Goal: Transaction & Acquisition: Book appointment/travel/reservation

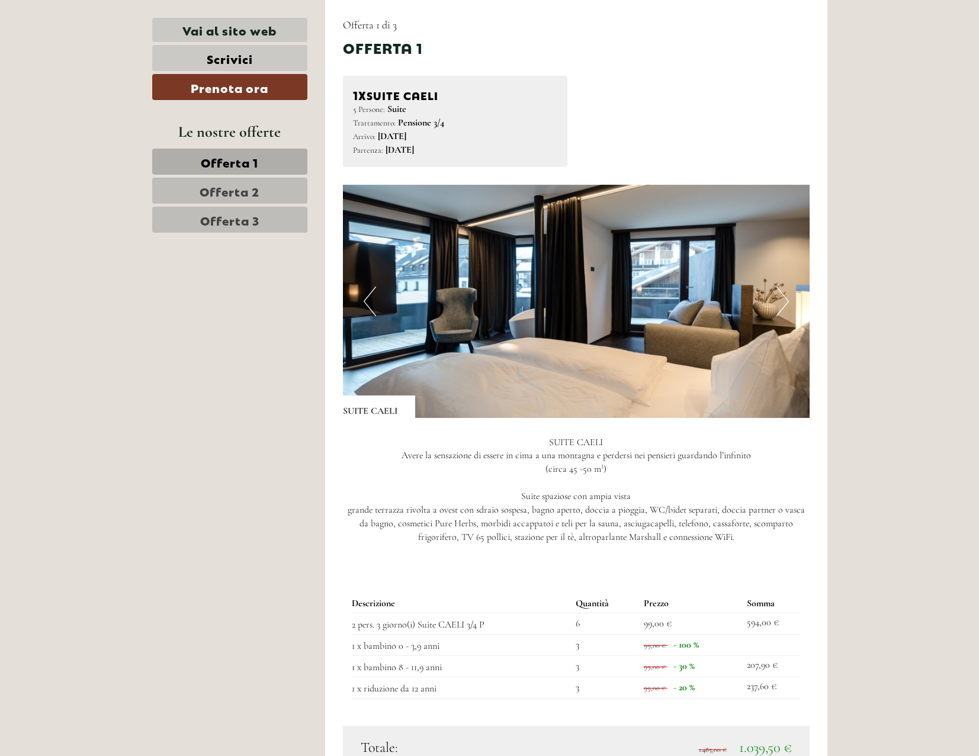
scroll to position [1126, 0]
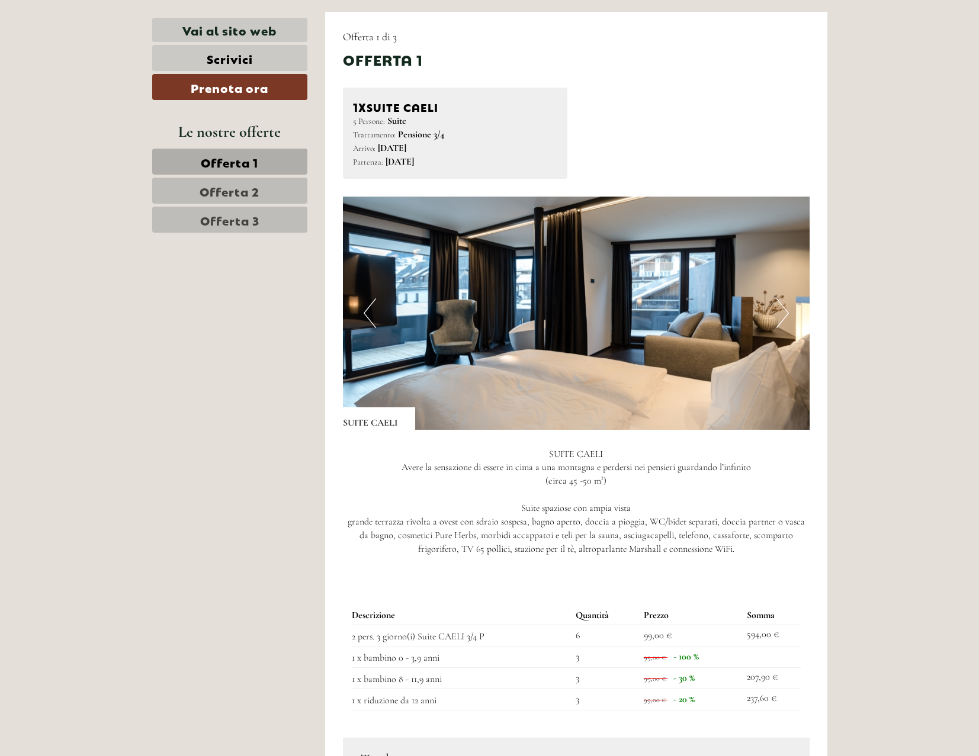
click at [228, 195] on span "Offerta 2" at bounding box center [230, 190] width 60 height 17
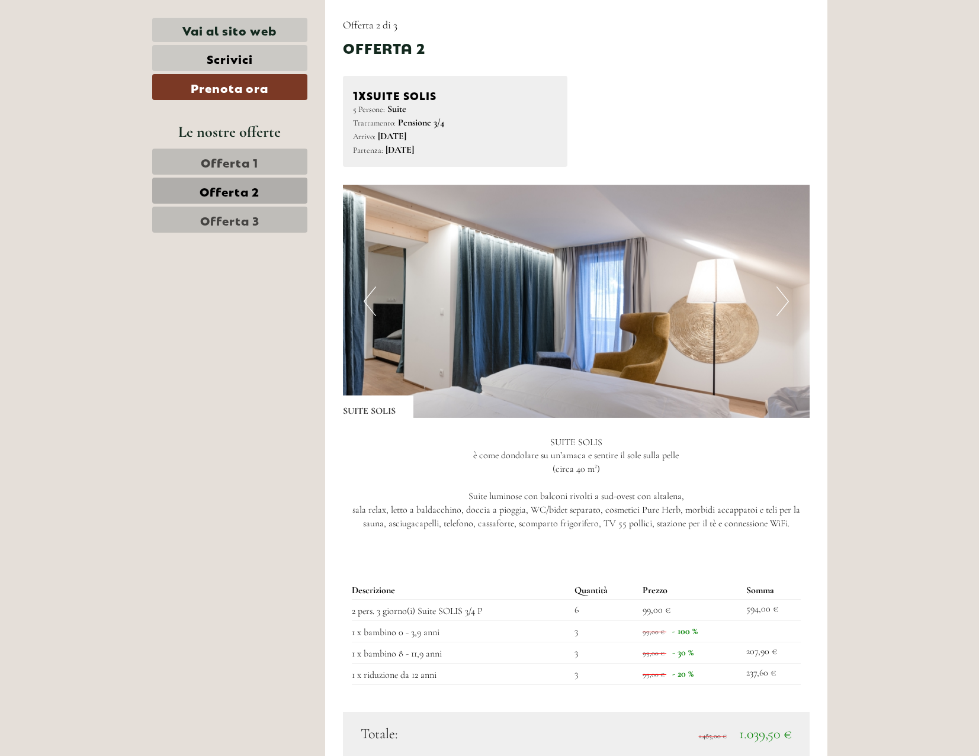
click at [233, 222] on span "Offerta 3" at bounding box center [229, 219] width 59 height 17
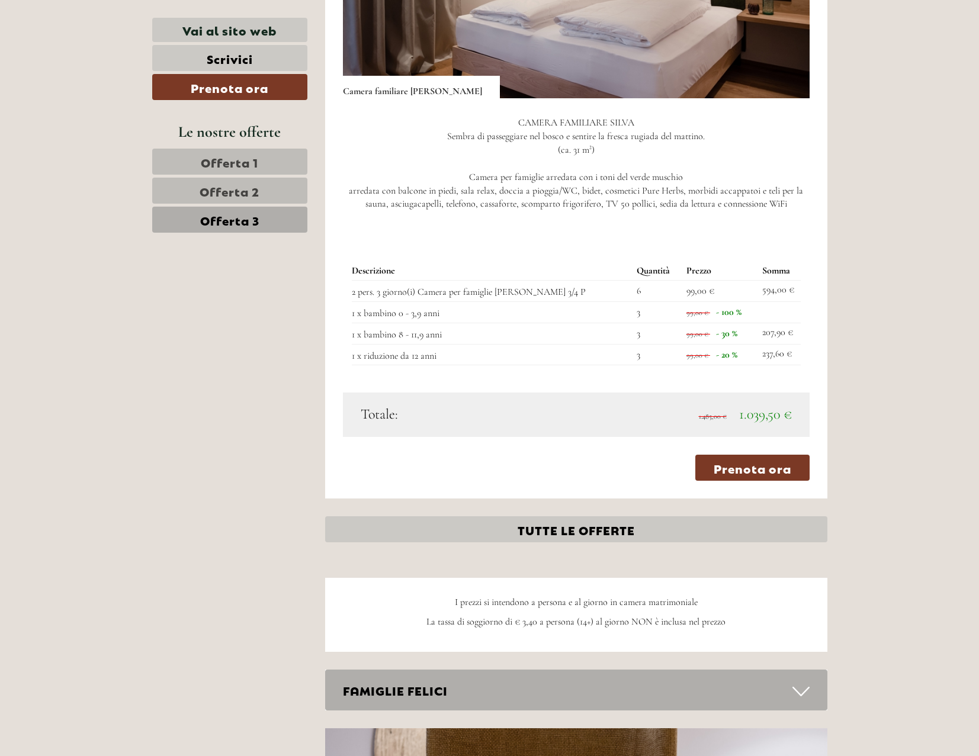
scroll to position [1493, 0]
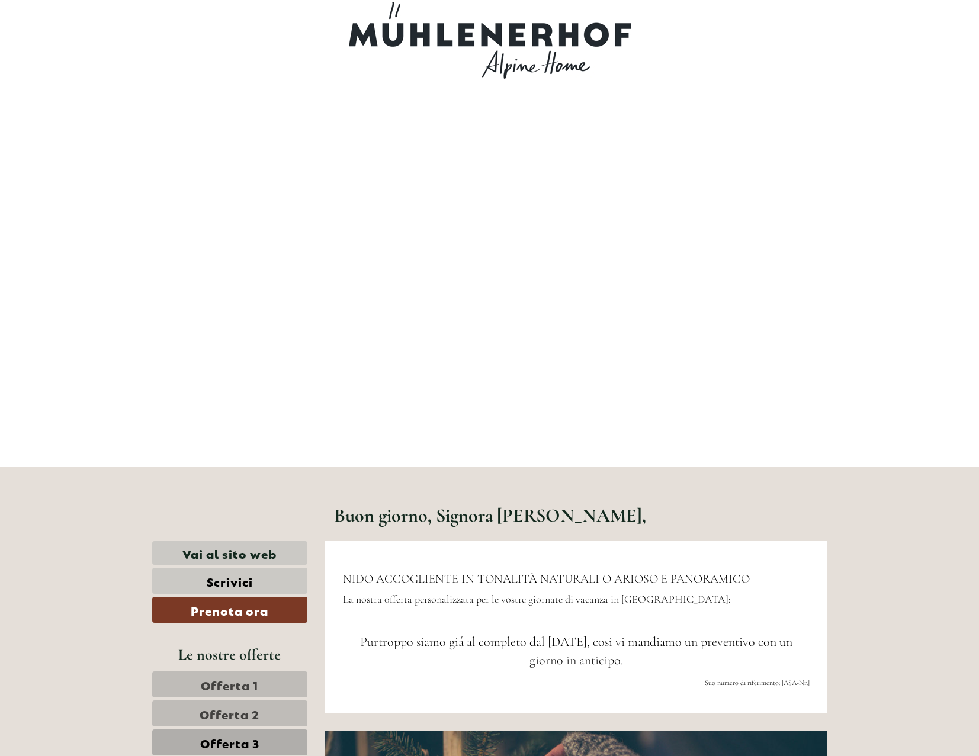
scroll to position [0, 0]
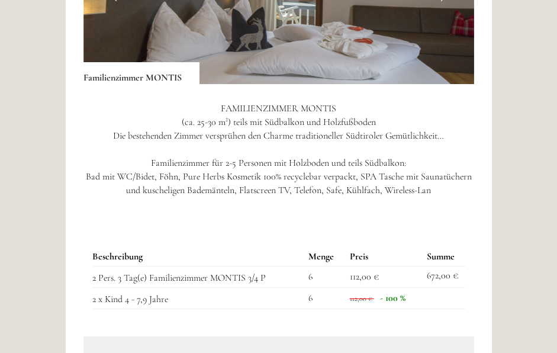
scroll to position [1303, 0]
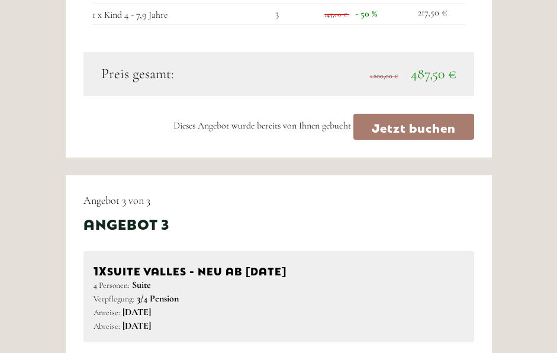
scroll to position [2192, 0]
